Goal: Information Seeking & Learning: Learn about a topic

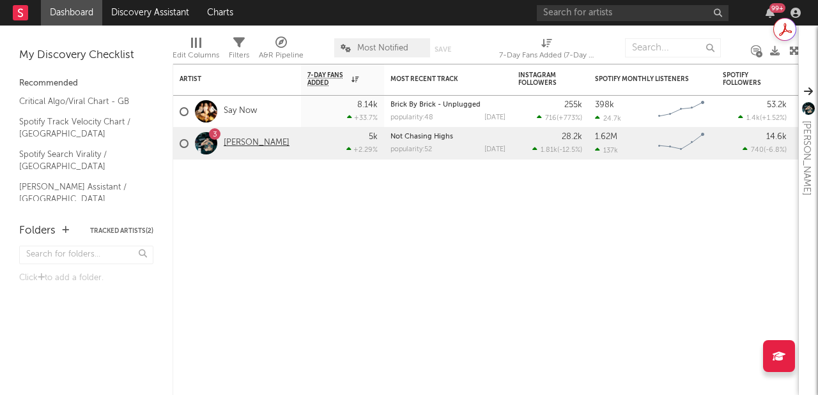
click at [237, 146] on link "[PERSON_NAME]" at bounding box center [257, 143] width 66 height 11
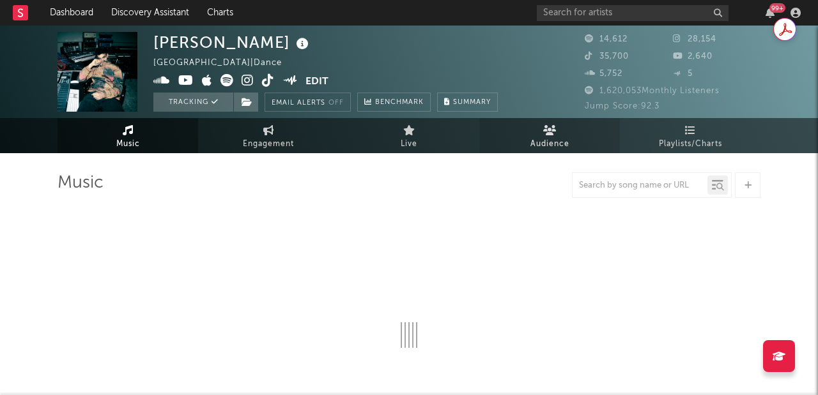
select select "6m"
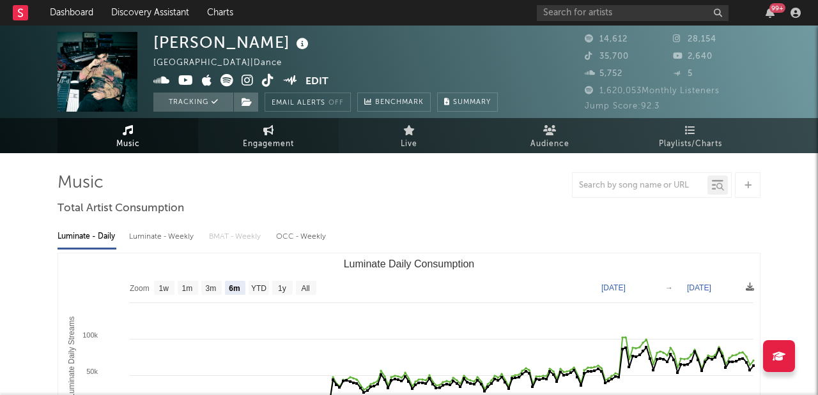
click at [256, 149] on span "Engagement" at bounding box center [268, 144] width 51 height 15
select select "1w"
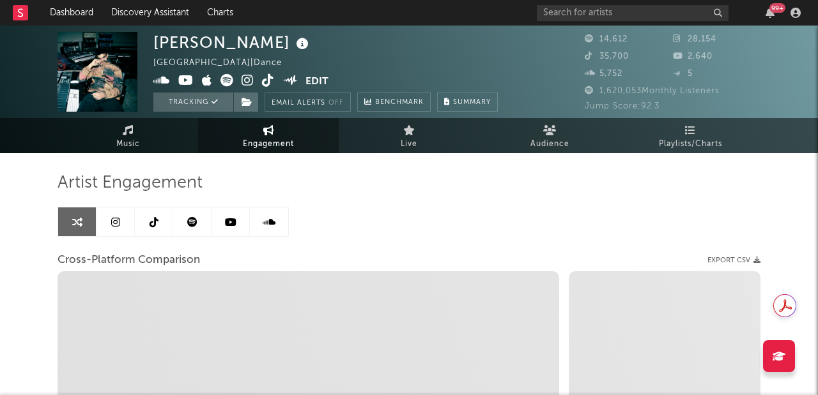
click at [107, 224] on link at bounding box center [115, 222] width 38 height 29
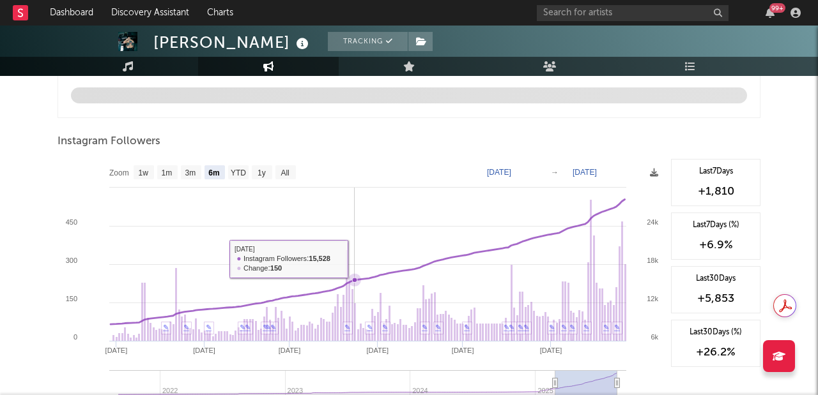
scroll to position [1380, 0]
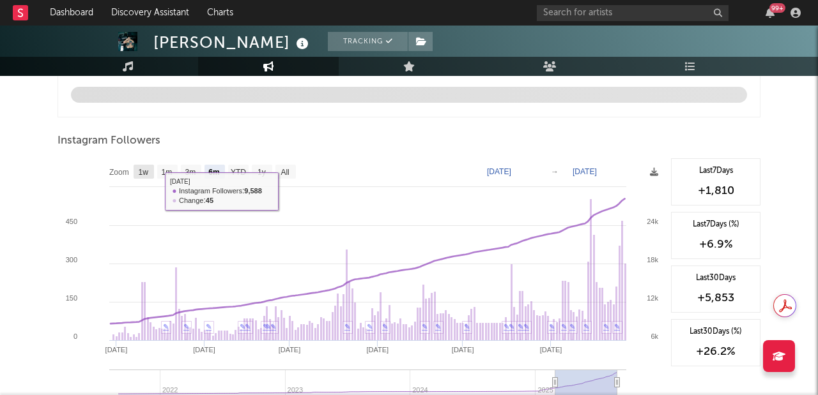
click at [141, 175] on text "1w" at bounding box center [144, 172] width 10 height 9
select select "1w"
type input "[DATE]"
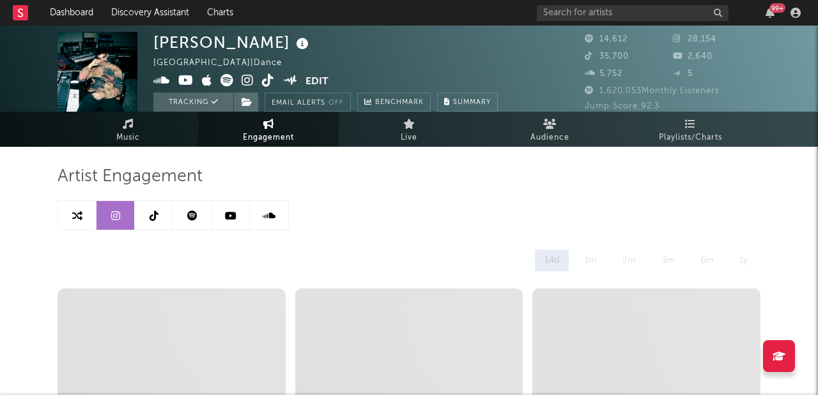
scroll to position [0, 0]
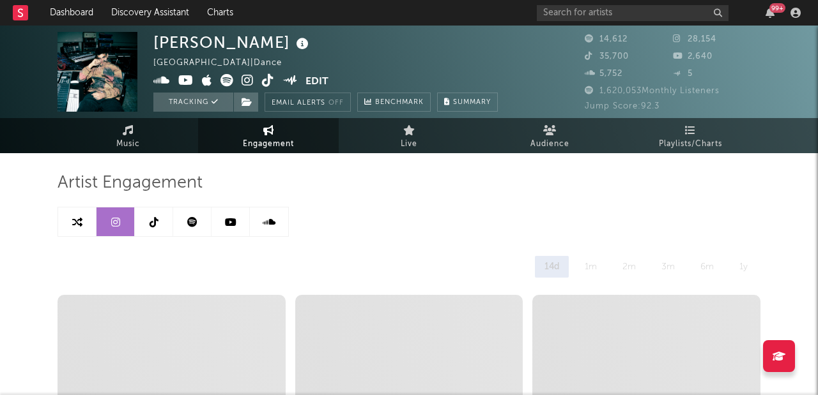
click at [156, 231] on link at bounding box center [154, 222] width 38 height 29
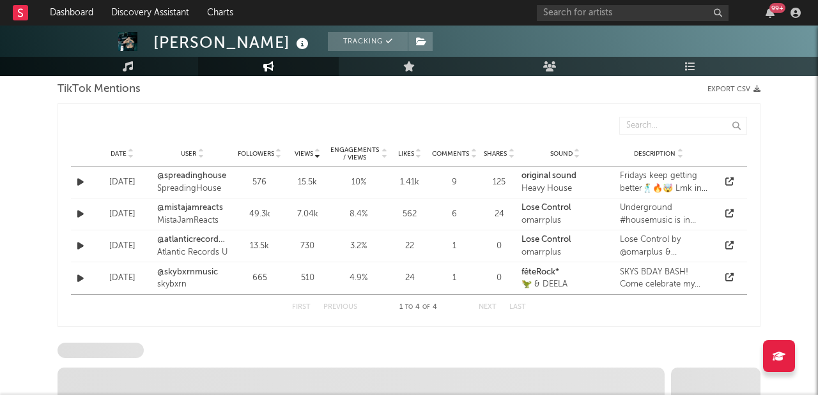
select select "6m"
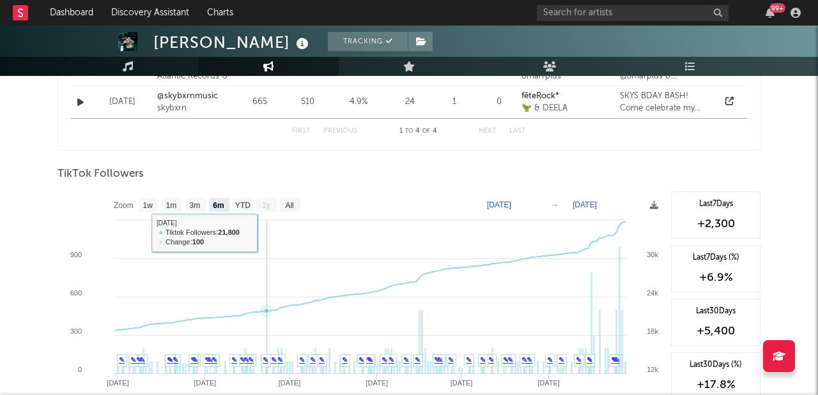
scroll to position [1140, 0]
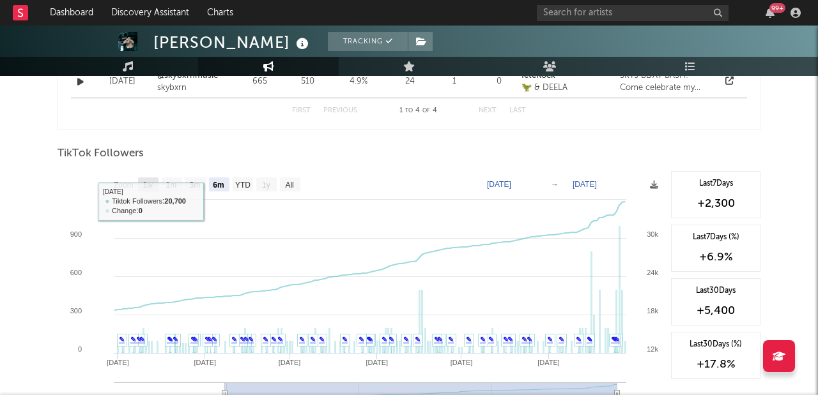
click at [145, 183] on text "1w" at bounding box center [148, 185] width 10 height 9
select select "1w"
type input "[DATE]"
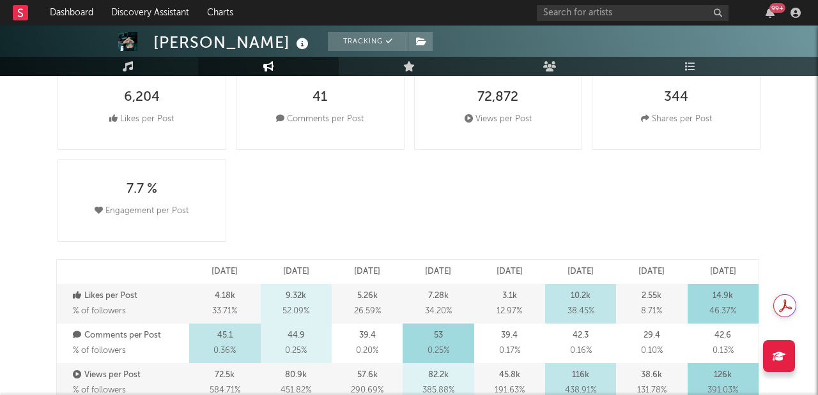
scroll to position [0, 0]
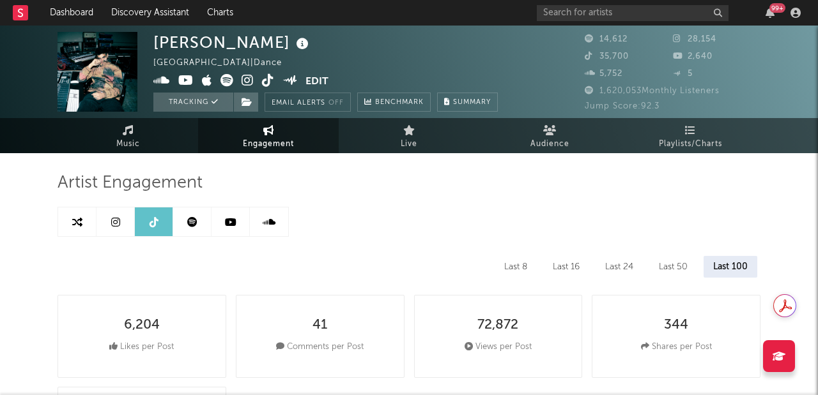
click at [226, 222] on icon at bounding box center [230, 222] width 11 height 10
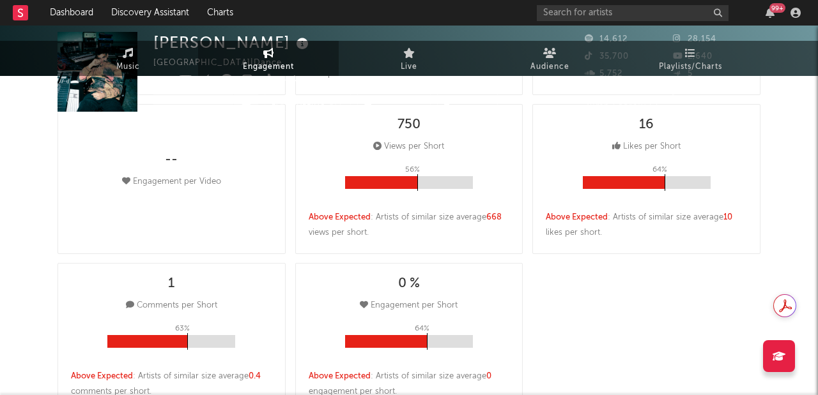
select select "6m"
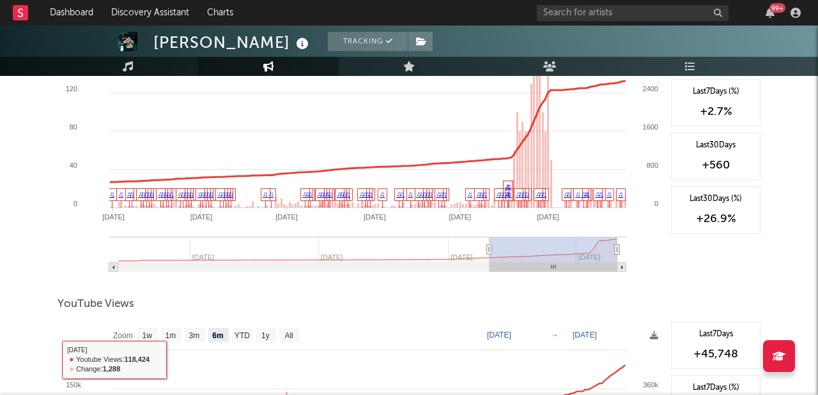
scroll to position [1070, 0]
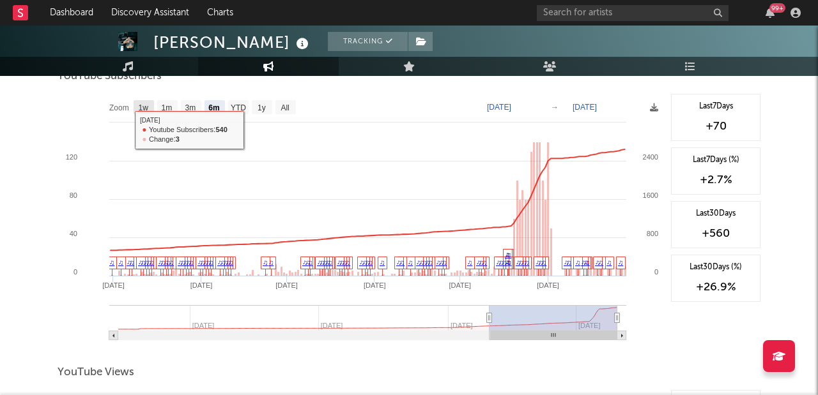
click at [139, 105] on text "1w" at bounding box center [144, 107] width 10 height 9
select select "1w"
type input "[DATE]"
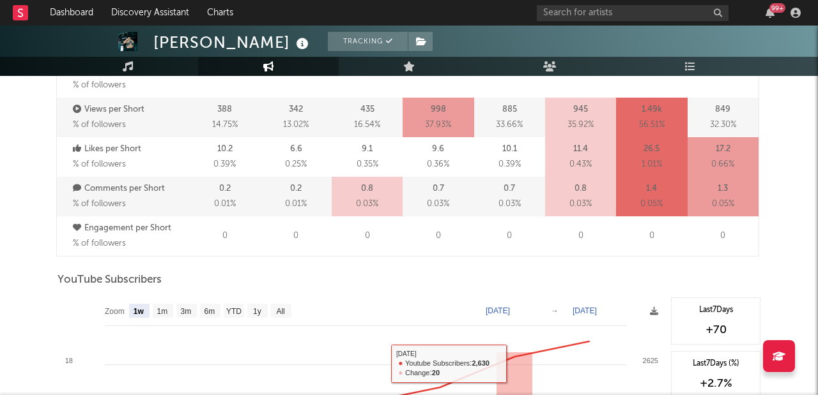
scroll to position [0, 0]
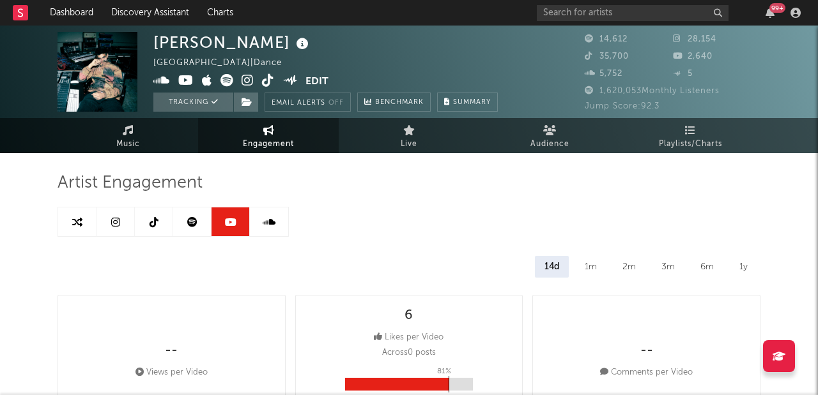
click at [187, 223] on icon at bounding box center [192, 222] width 10 height 10
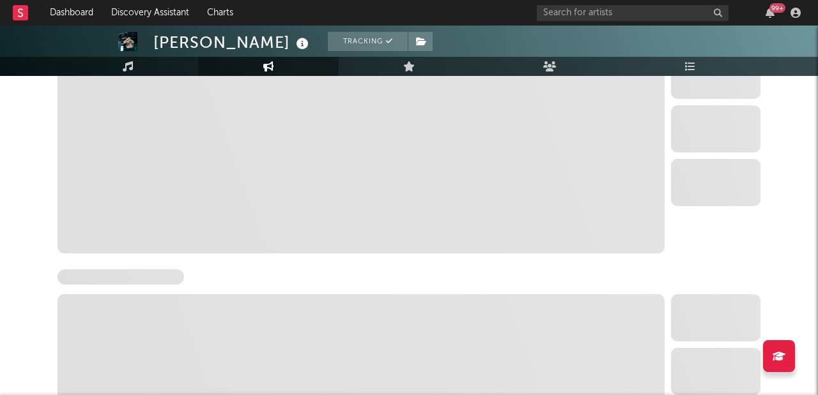
select select "6m"
select select "1w"
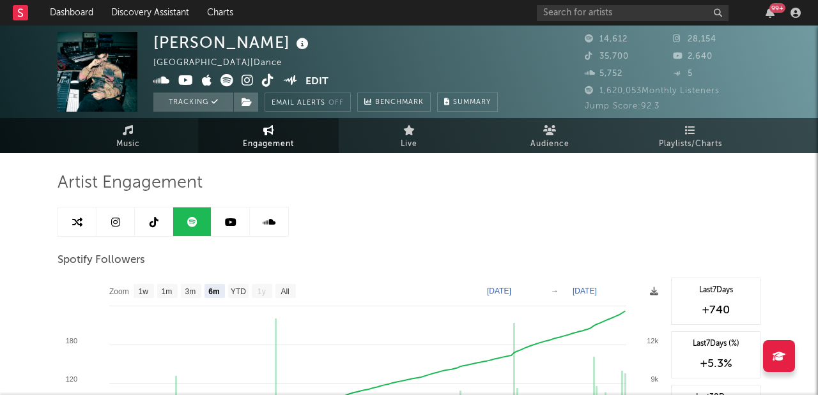
click at [230, 227] on icon at bounding box center [230, 222] width 11 height 10
select select "6m"
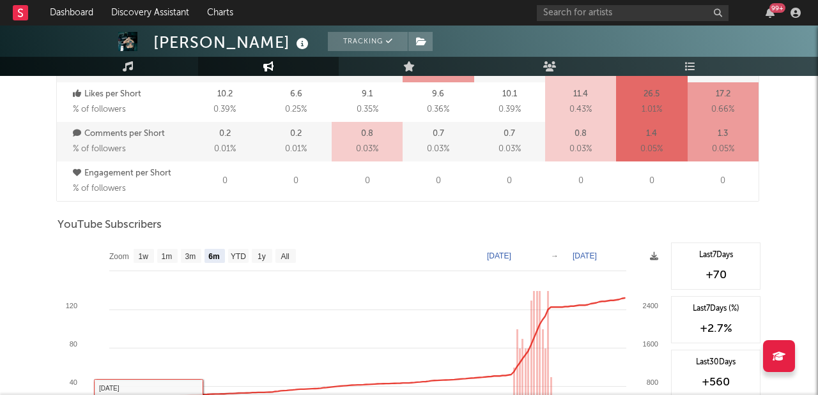
scroll to position [951, 0]
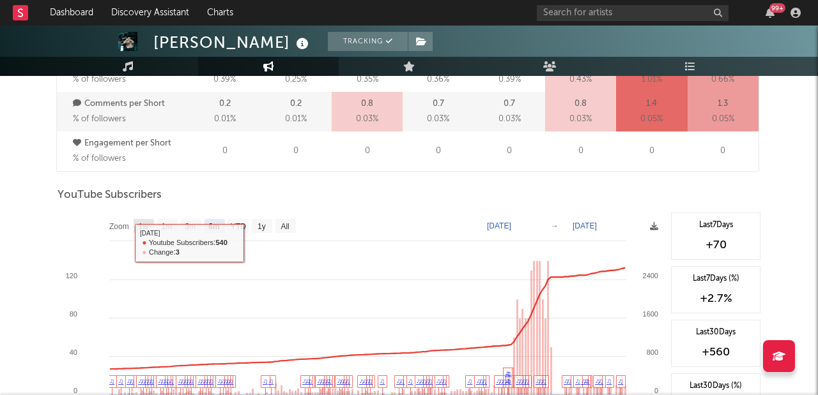
drag, startPoint x: 140, startPoint y: 226, endPoint x: 418, endPoint y: 243, distance: 279.0
click at [140, 226] on text "1w" at bounding box center [144, 226] width 10 height 9
select select "1w"
type input "[DATE]"
